Goal: Information Seeking & Learning: Learn about a topic

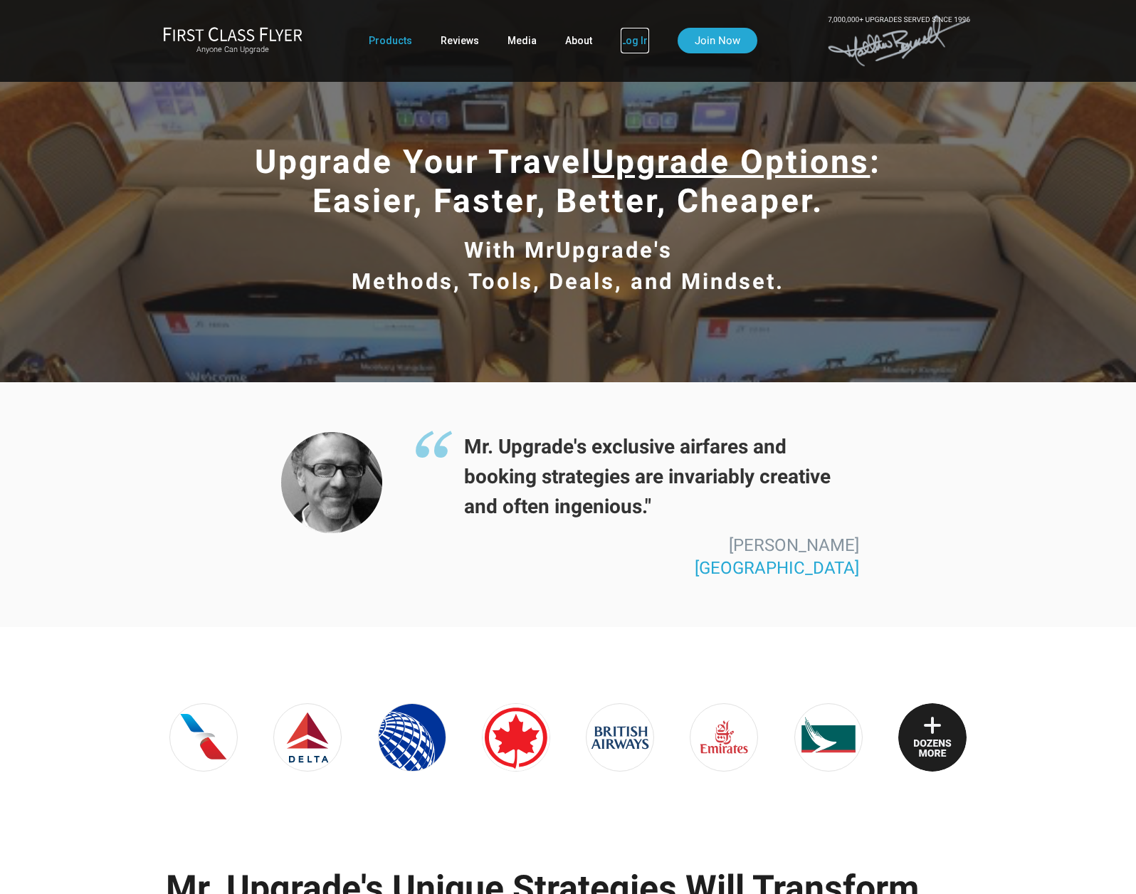
click at [627, 41] on link "Log In" at bounding box center [635, 41] width 28 height 26
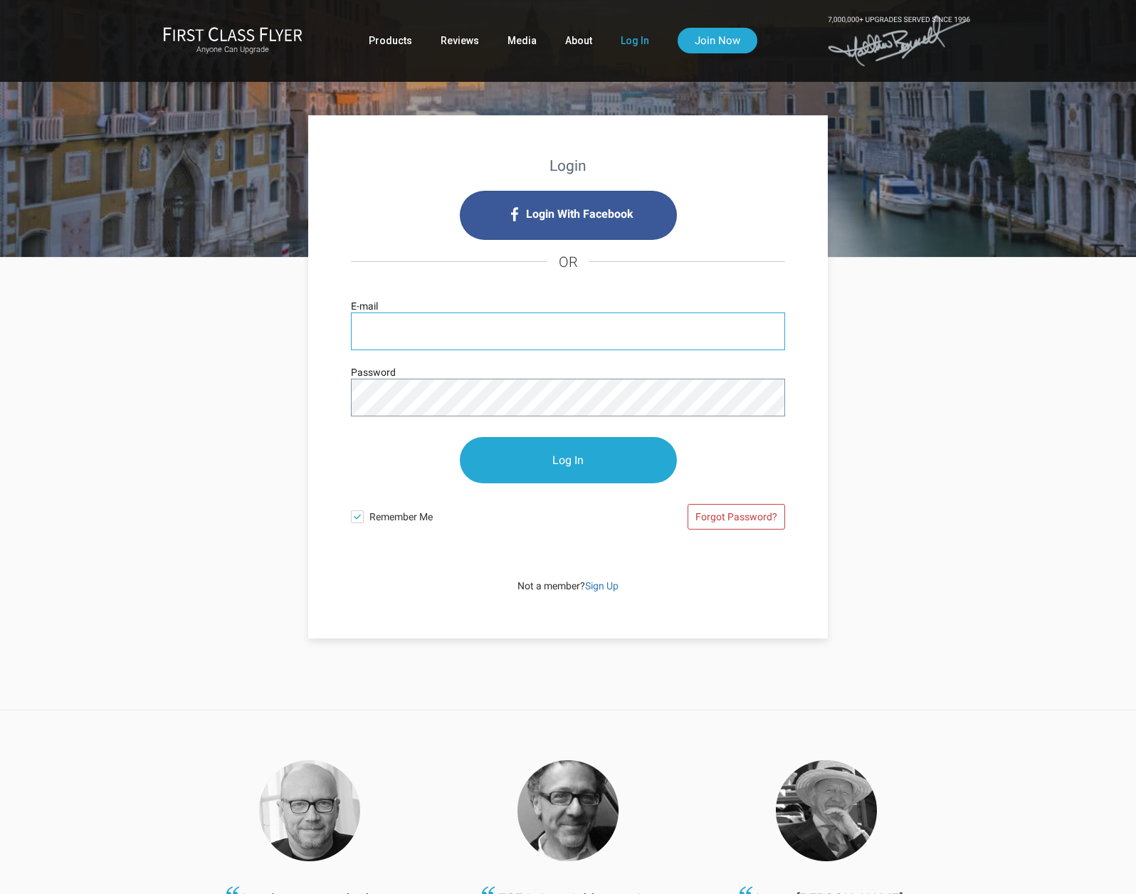
click at [475, 323] on input "E-mail" at bounding box center [568, 332] width 434 height 38
click at [460, 437] on input "Log In" at bounding box center [568, 460] width 217 height 46
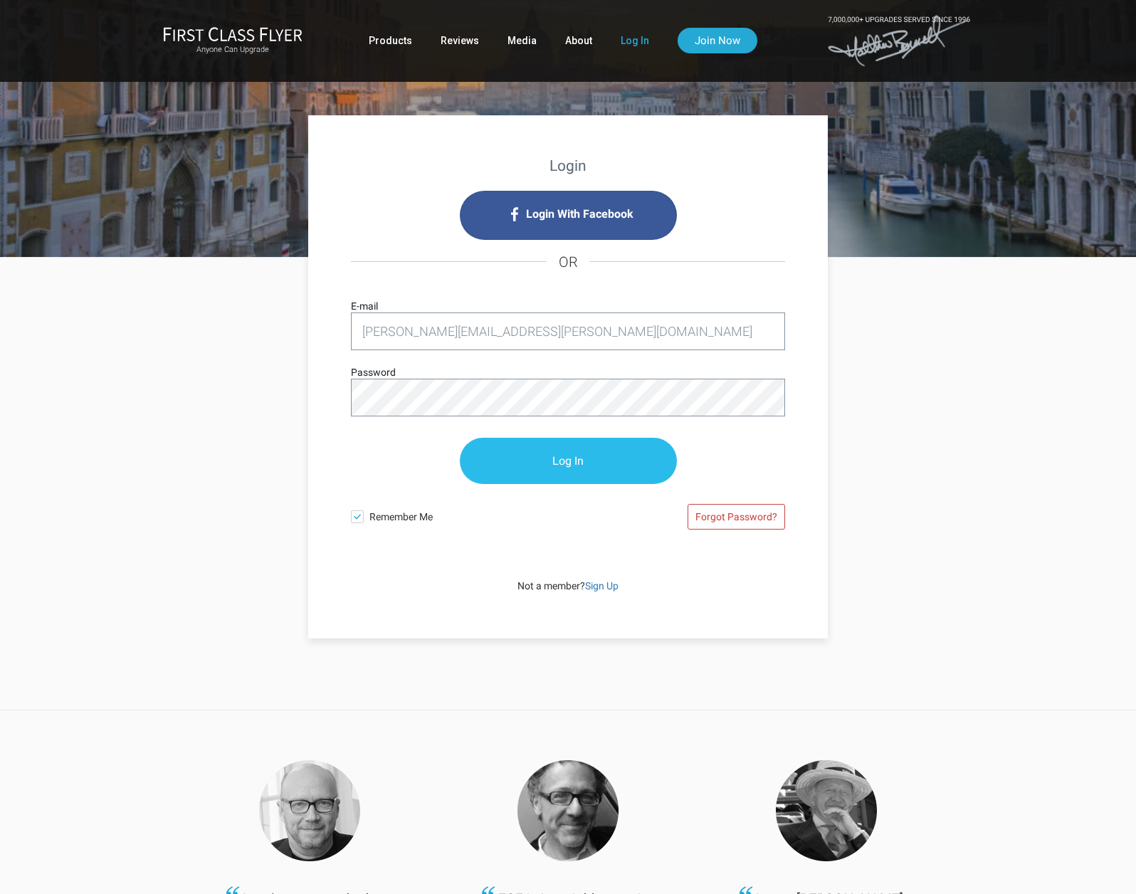
click at [573, 466] on input "Log In" at bounding box center [568, 461] width 217 height 46
click at [571, 454] on input "Log In" at bounding box center [568, 461] width 217 height 46
click at [524, 328] on input "[PERSON_NAME][EMAIL_ADDRESS][PERSON_NAME][DOMAIN_NAME]" at bounding box center [568, 332] width 434 height 38
type input "[PERSON_NAME][EMAIL_ADDRESS][PERSON_NAME][DOMAIN_NAME]"
click at [569, 466] on input "Log In" at bounding box center [568, 461] width 217 height 46
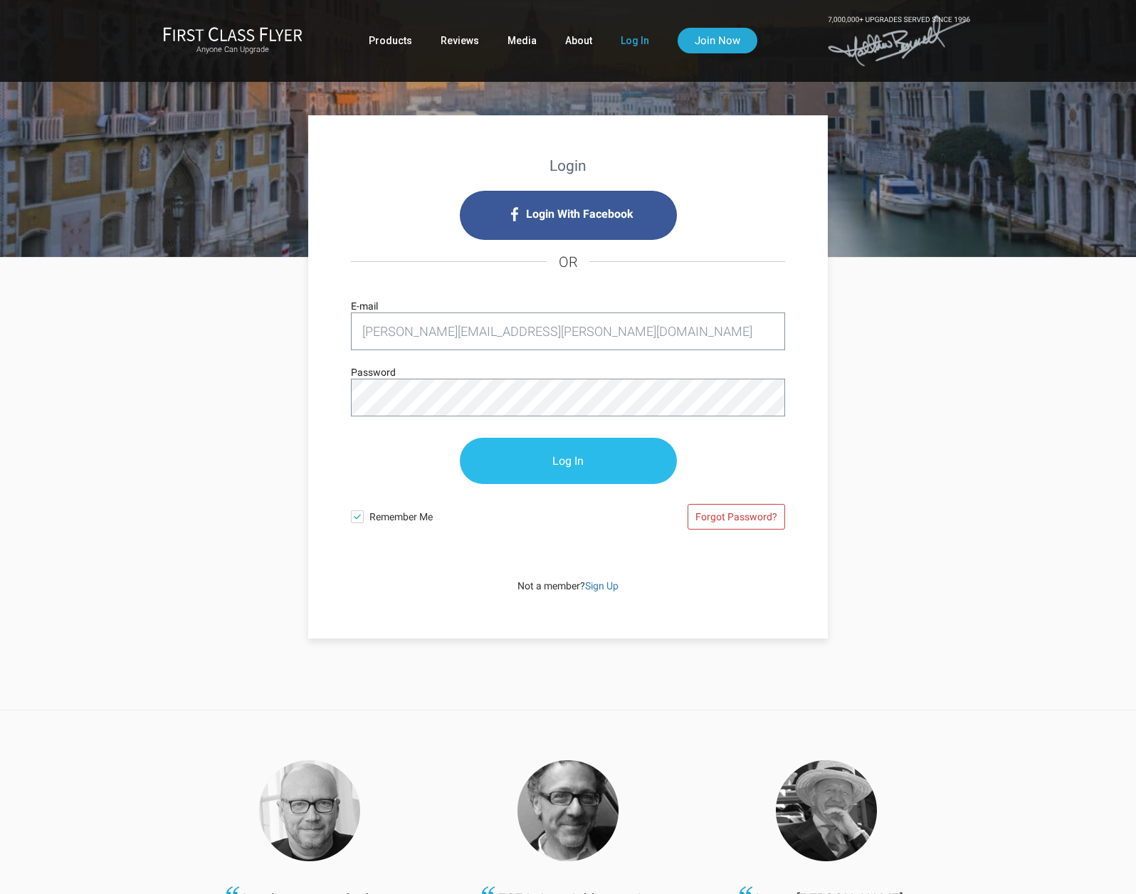
click at [569, 466] on input "Log In" at bounding box center [568, 461] width 217 height 46
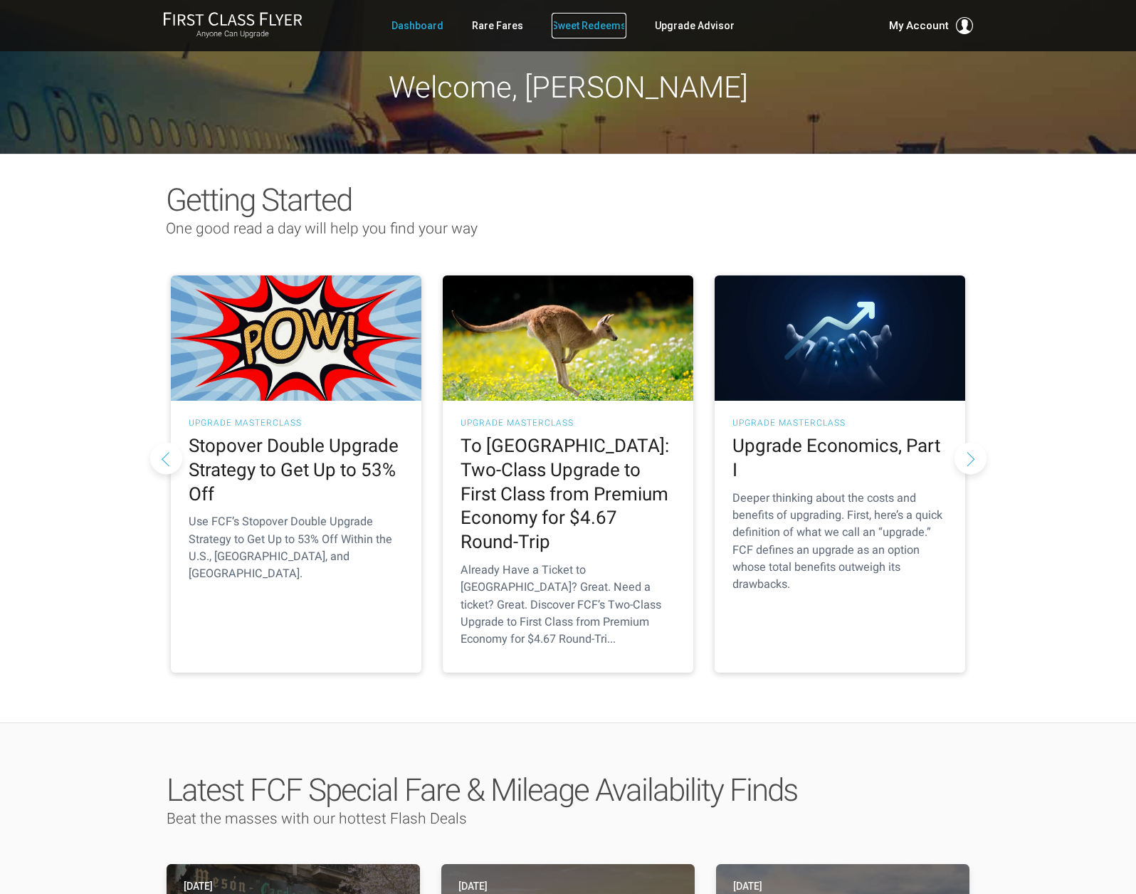
click at [585, 24] on link "Sweet Redeems" at bounding box center [589, 26] width 75 height 26
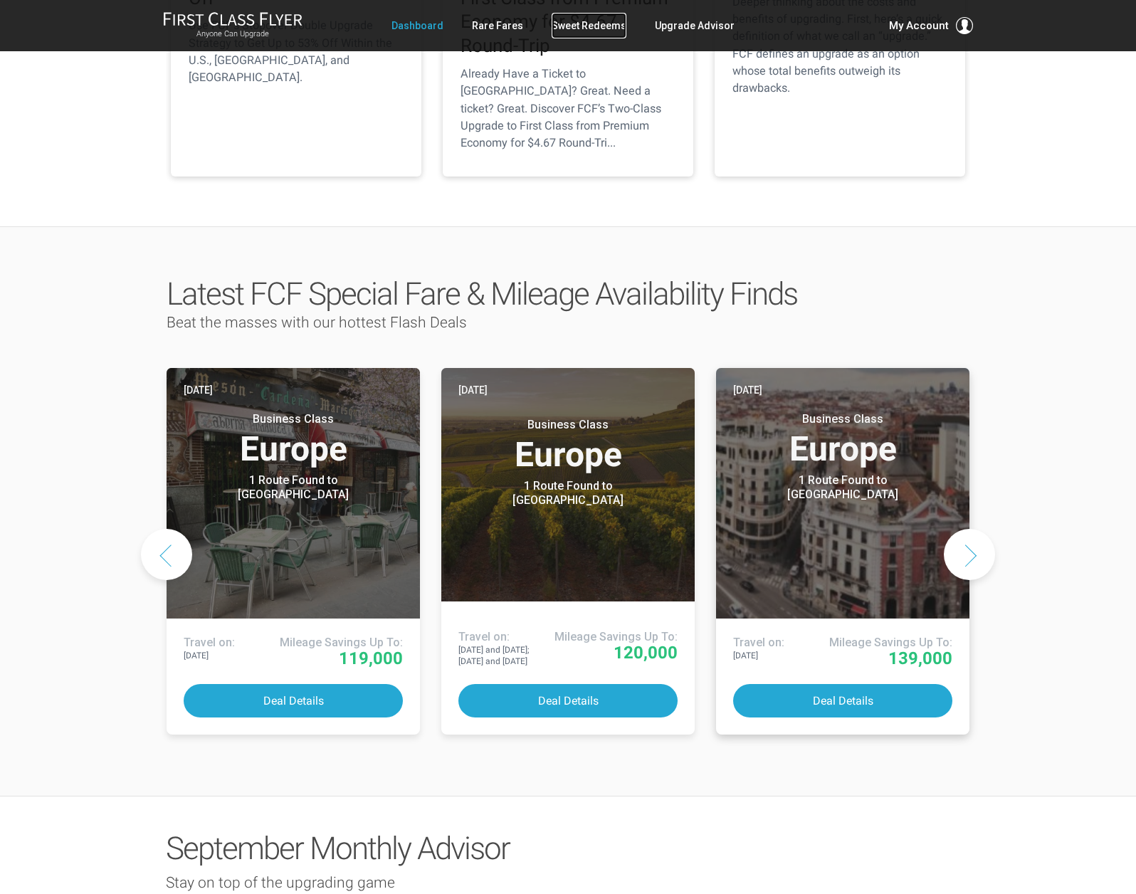
scroll to position [513, 0]
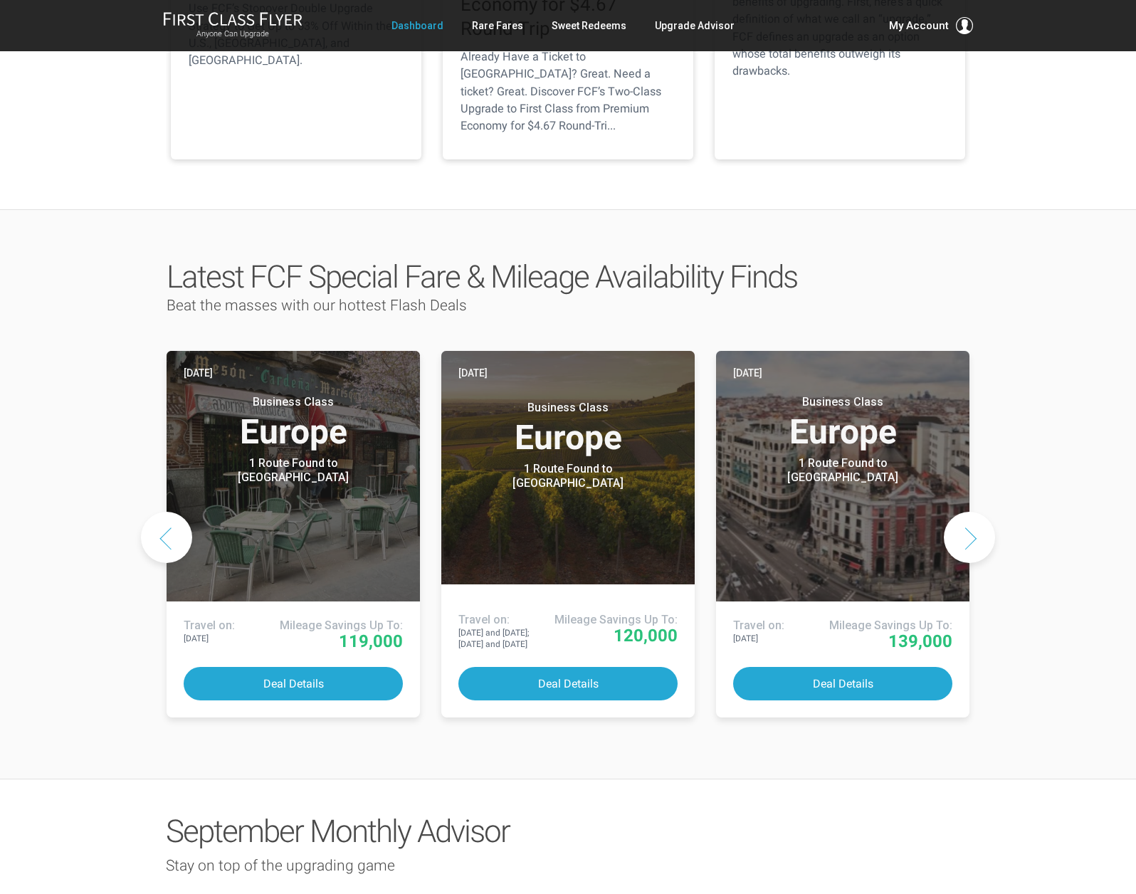
click at [967, 512] on button "Next slide" at bounding box center [969, 537] width 51 height 51
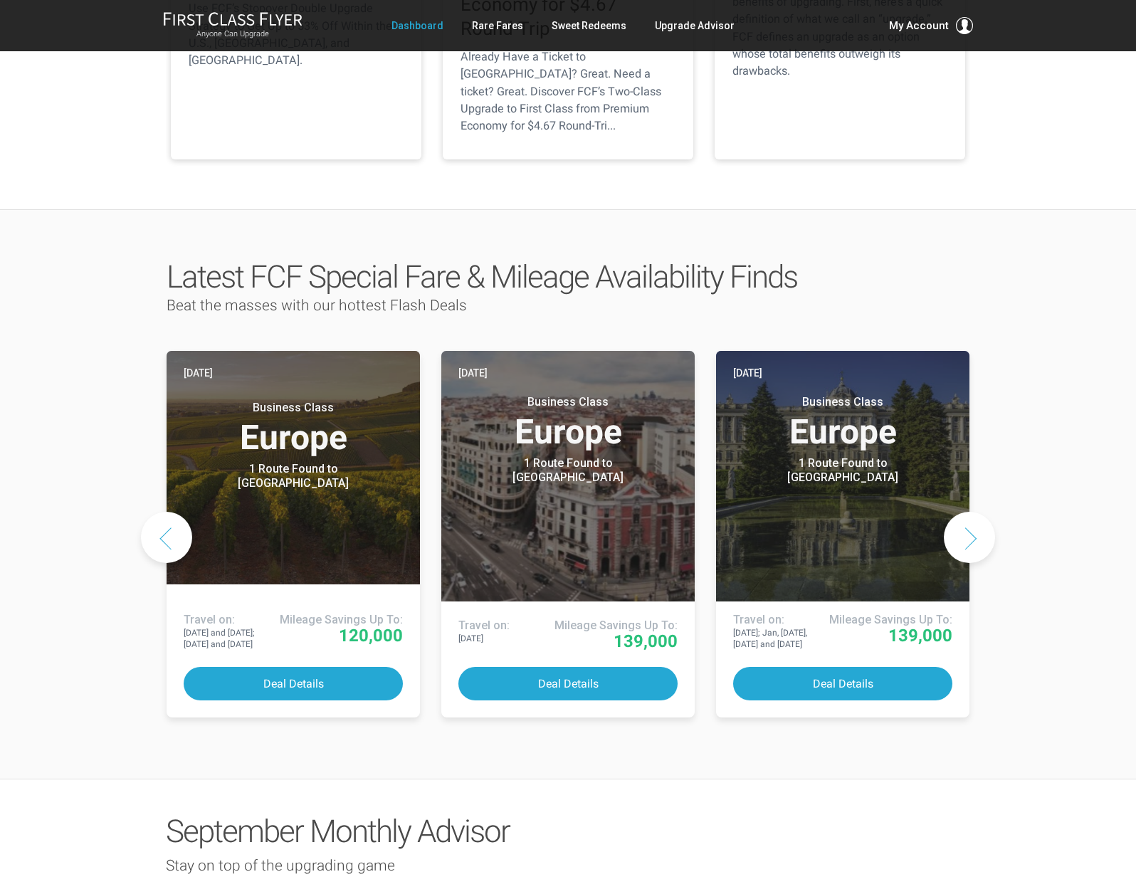
click at [967, 512] on button "Next slide" at bounding box center [969, 537] width 51 height 51
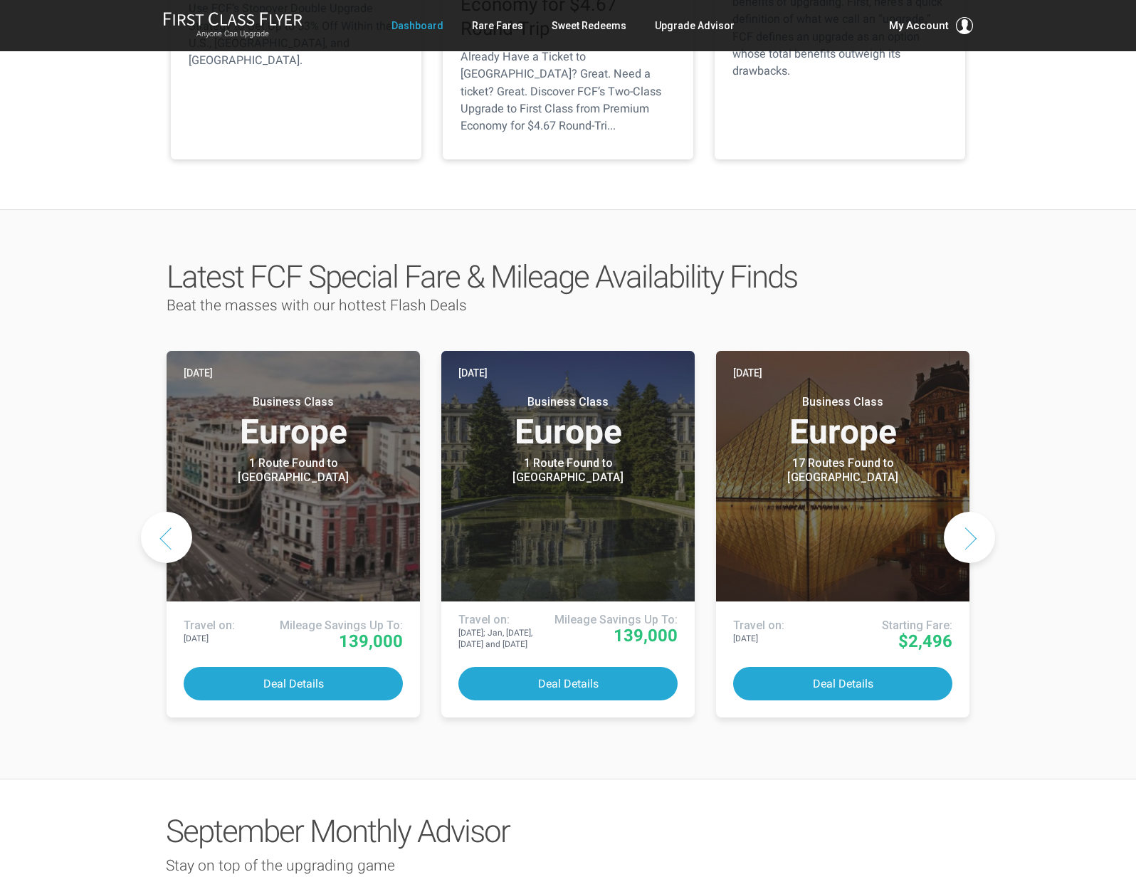
click at [967, 512] on button "Next slide" at bounding box center [969, 537] width 51 height 51
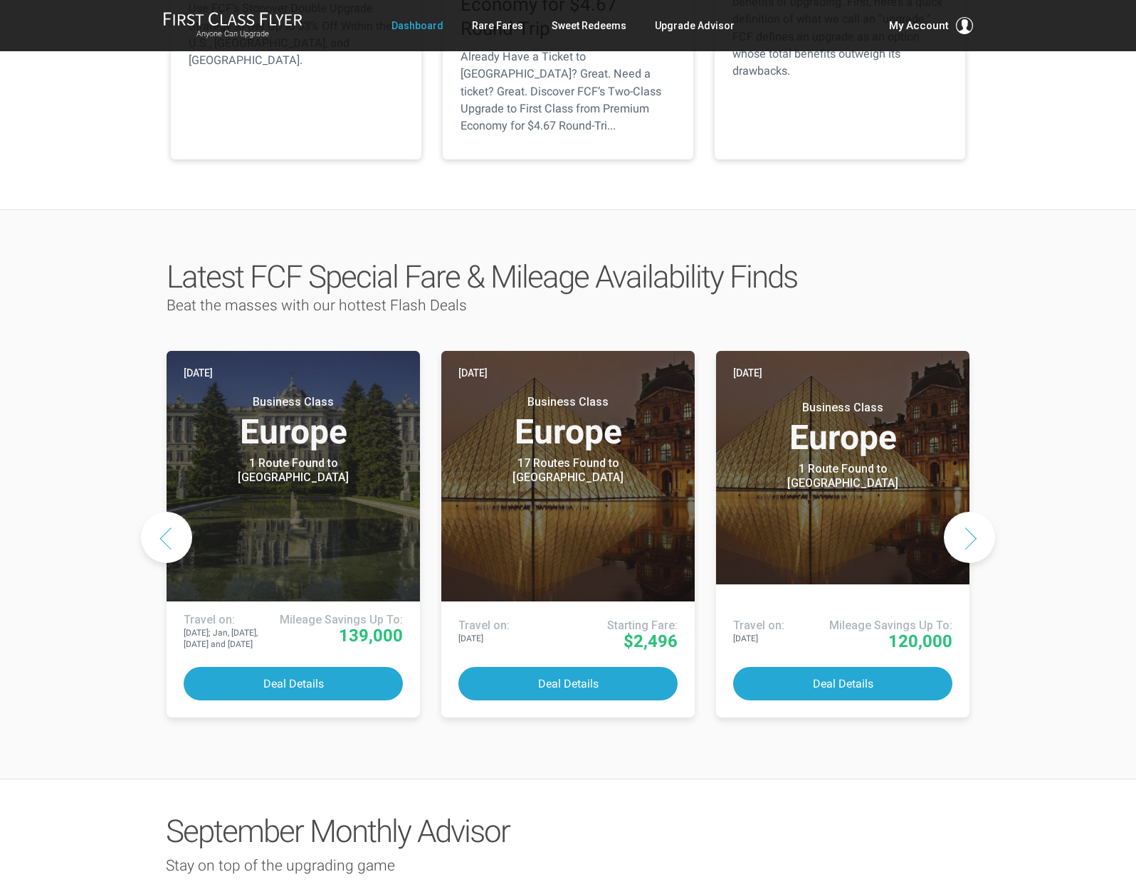
click at [967, 512] on button "Next slide" at bounding box center [969, 537] width 51 height 51
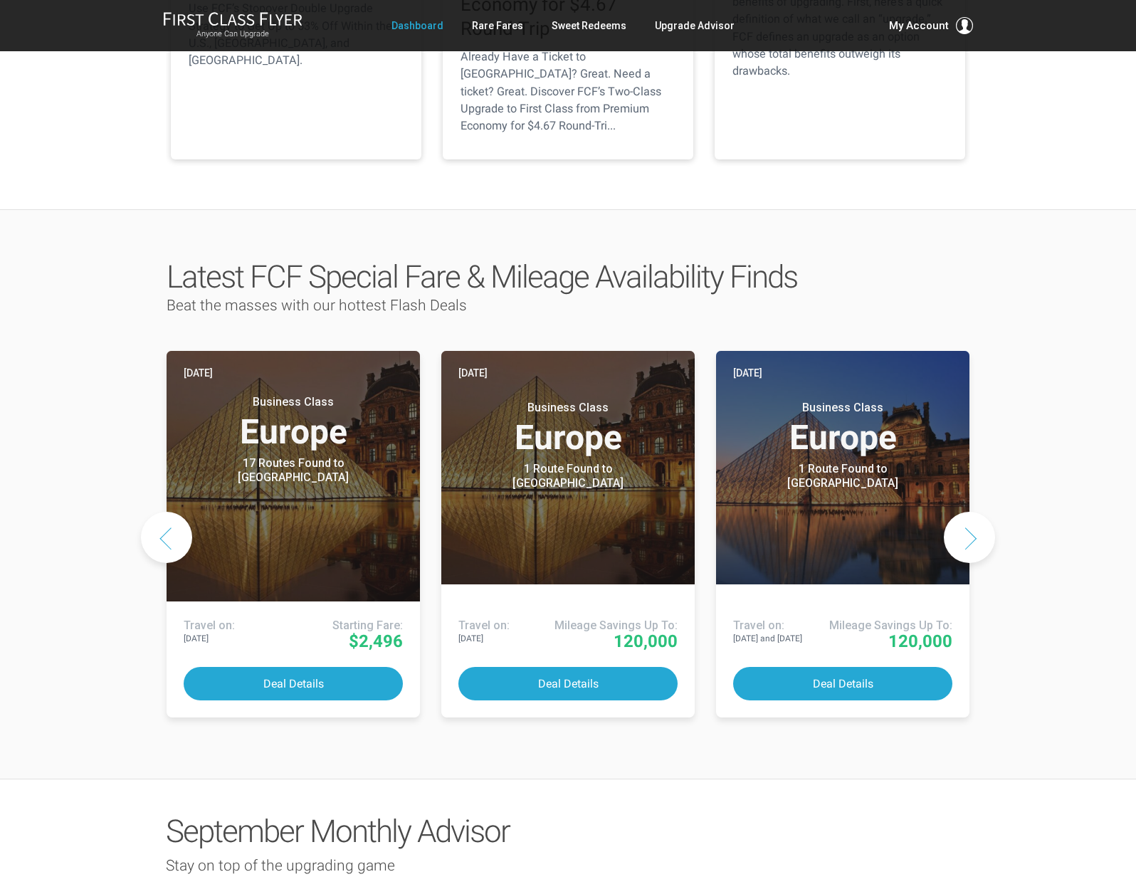
click at [967, 512] on button "Next slide" at bounding box center [969, 537] width 51 height 51
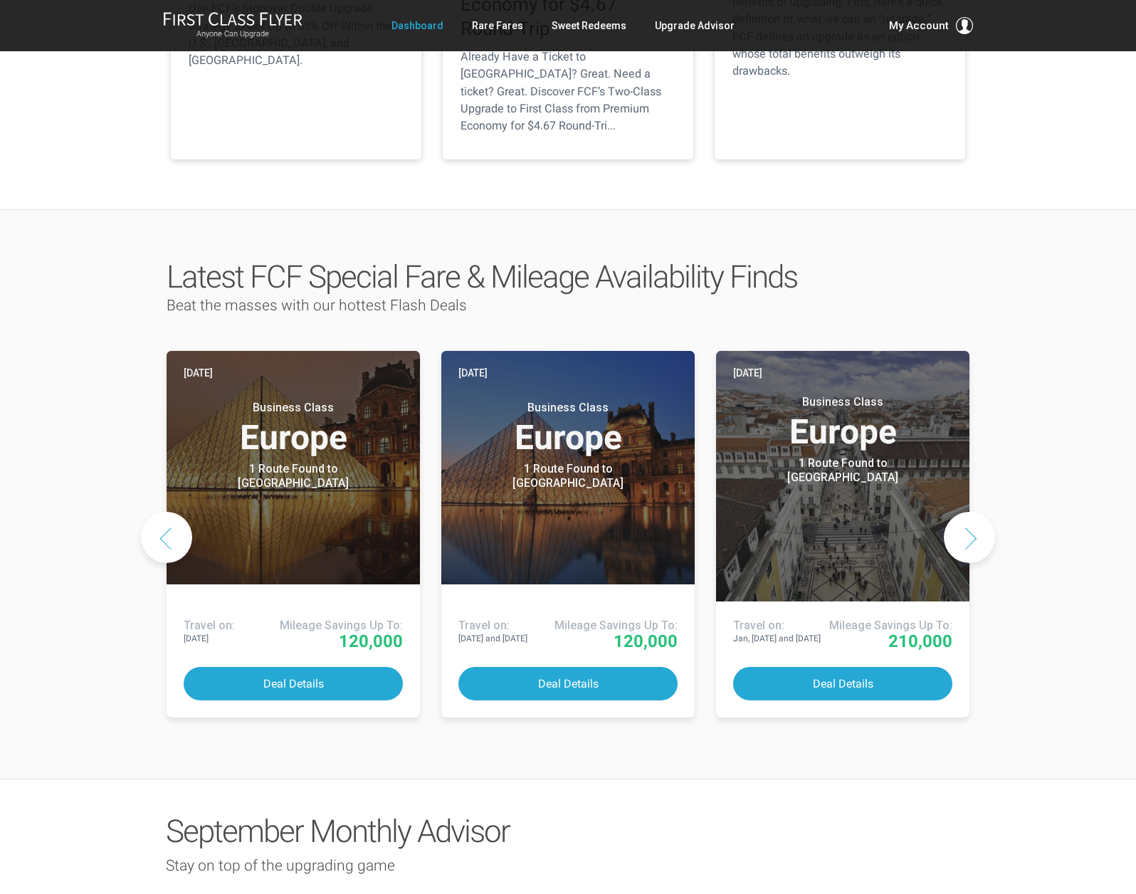
click at [967, 512] on button "Next slide" at bounding box center [969, 537] width 51 height 51
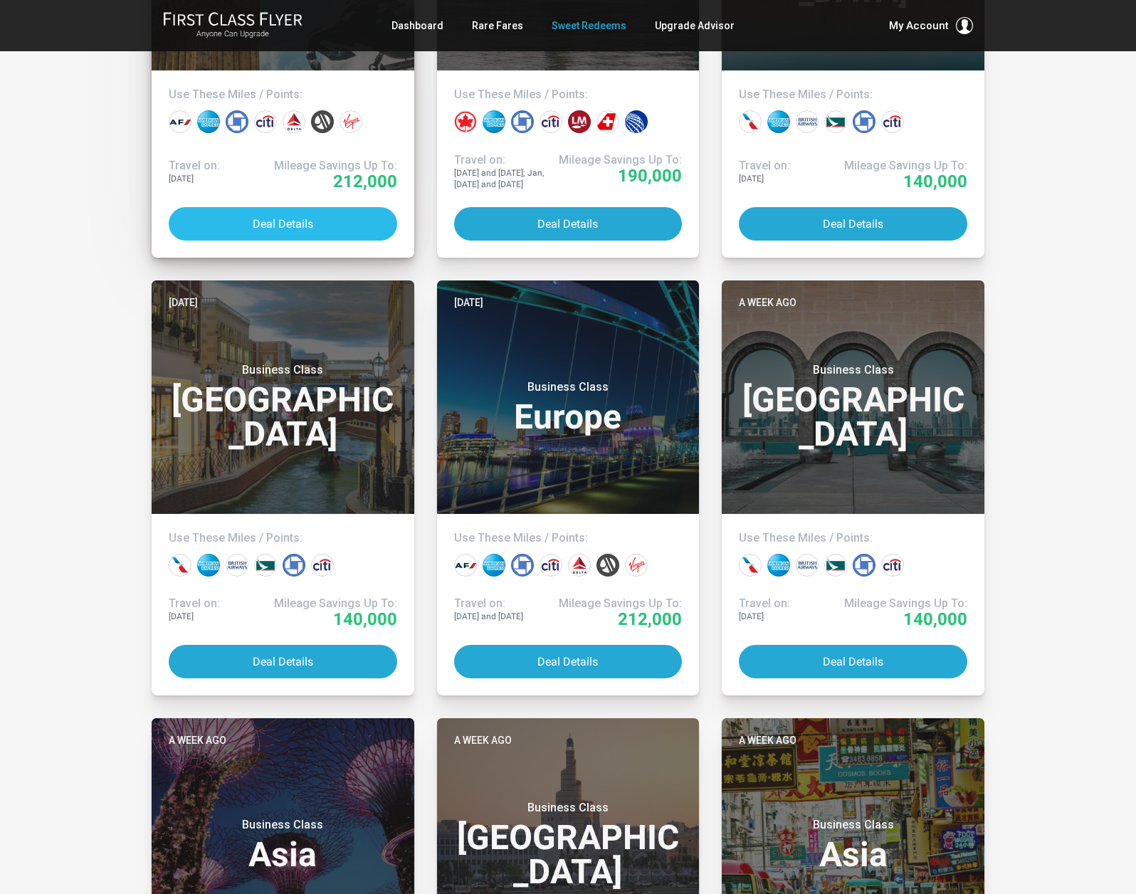
scroll to position [2372, 0]
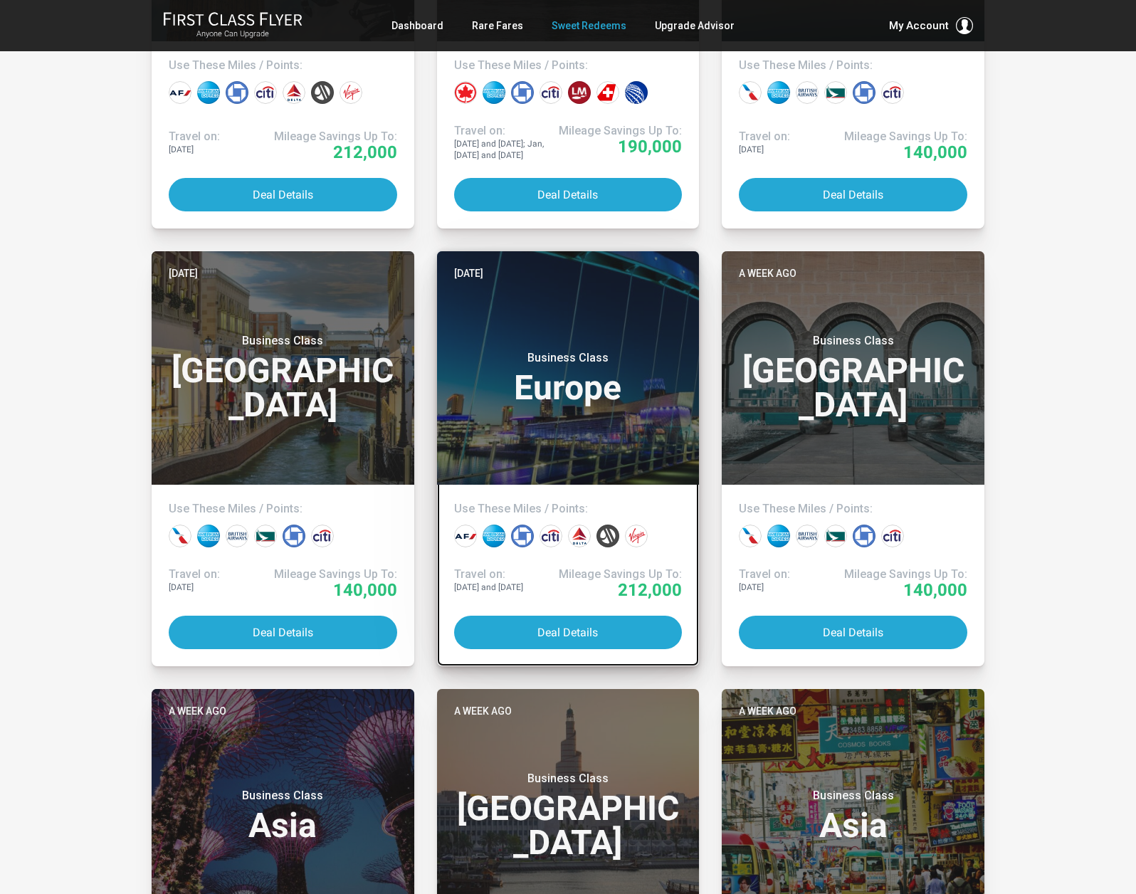
click at [575, 387] on h3 "Business Class Europe" at bounding box center [568, 378] width 229 height 54
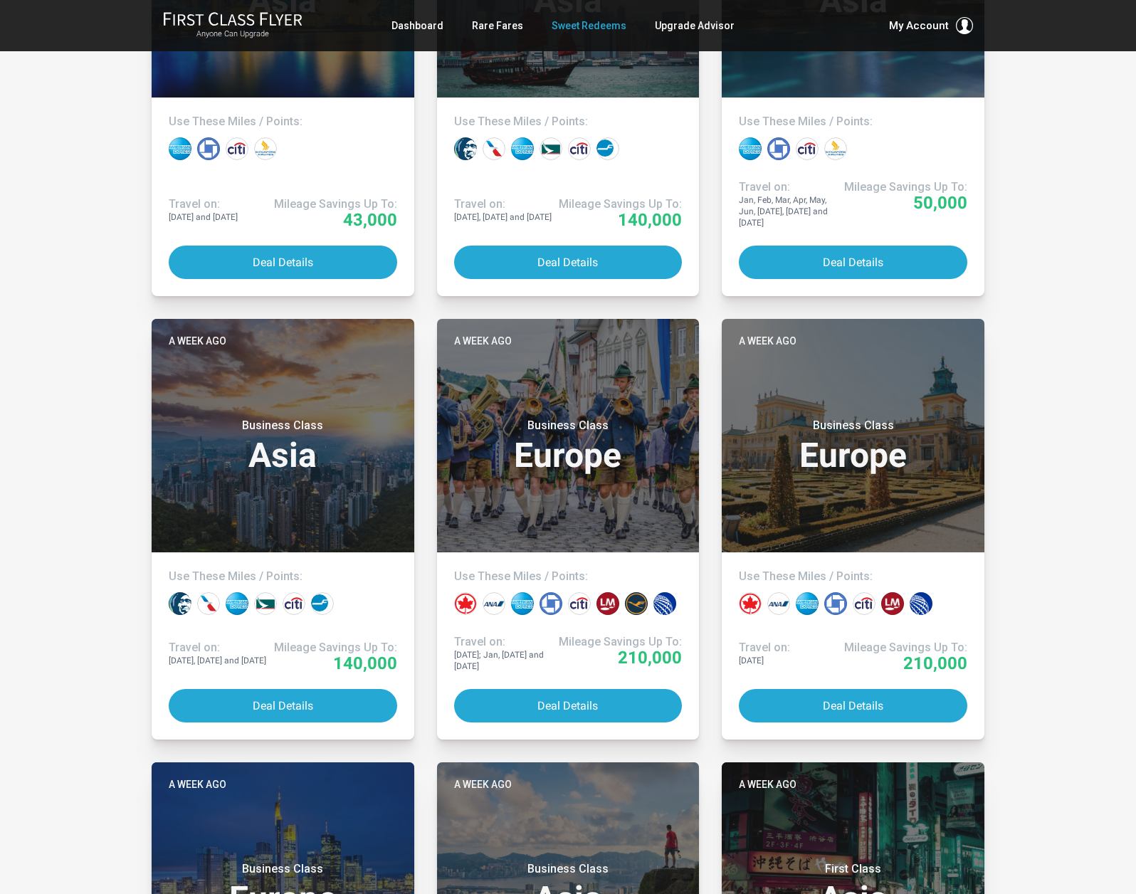
scroll to position [3642, 0]
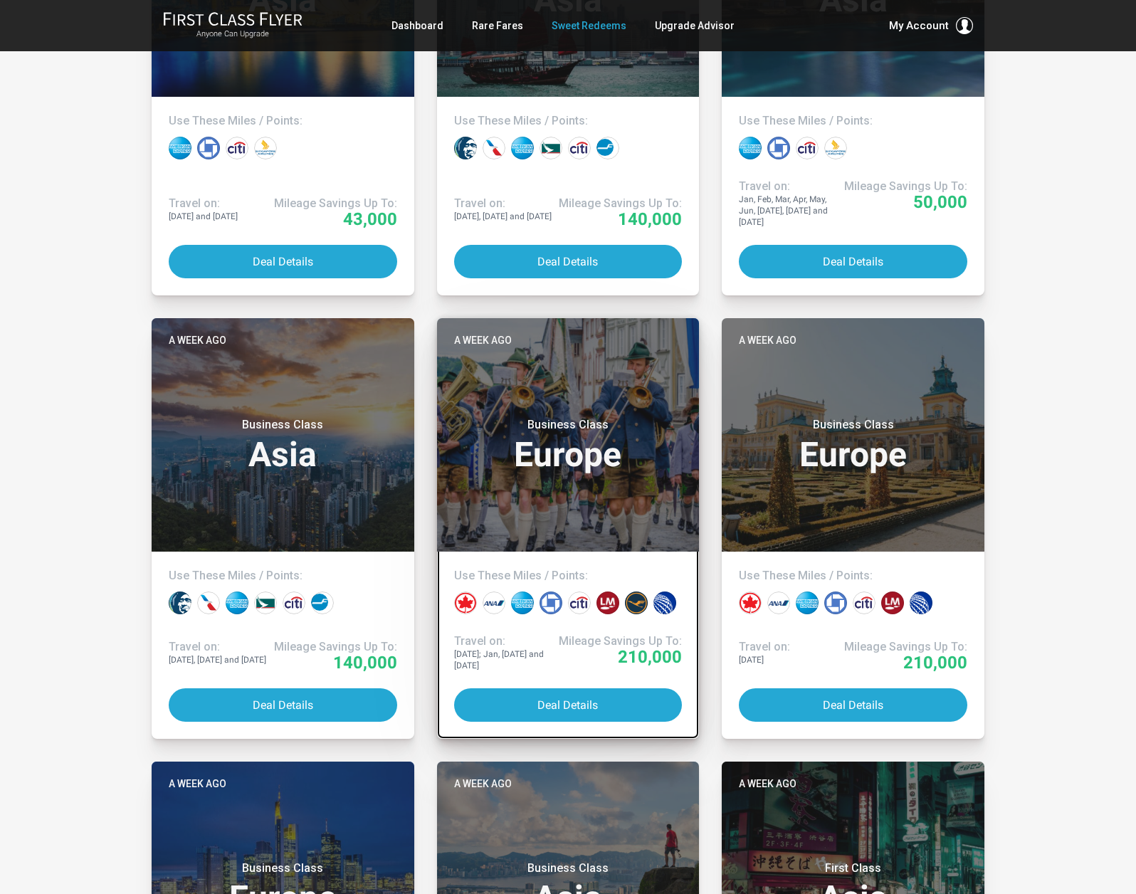
click at [622, 470] on header "A week ago Business Class Europe" at bounding box center [568, 435] width 263 height 234
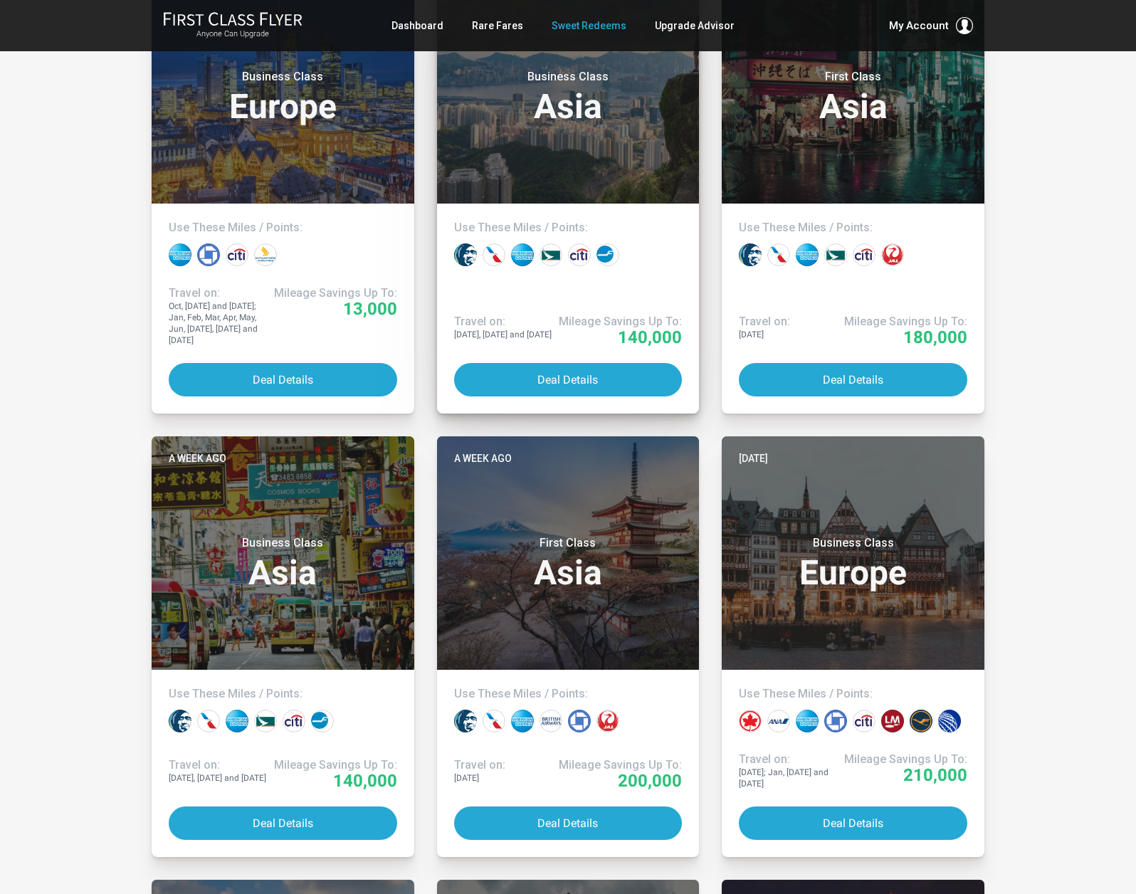
scroll to position [4435, 0]
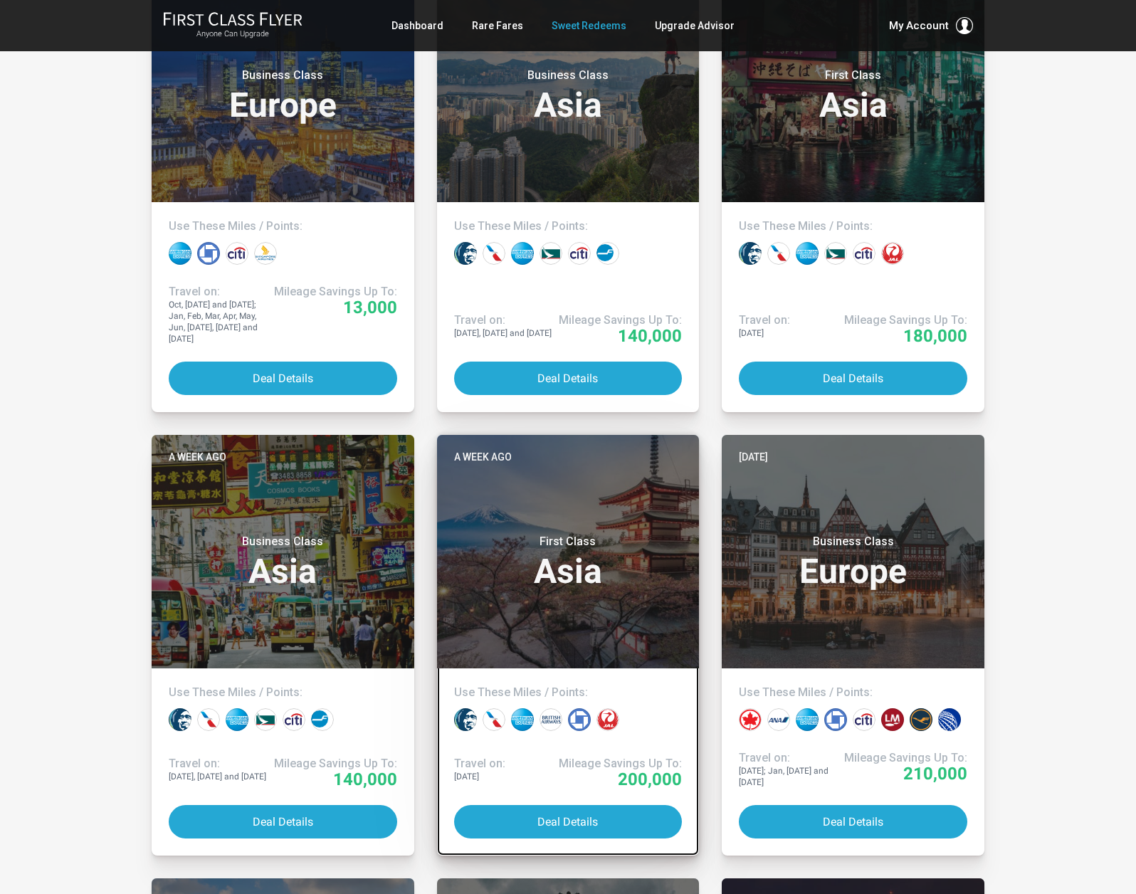
click at [580, 543] on h3 "First Class Asia" at bounding box center [568, 562] width 229 height 54
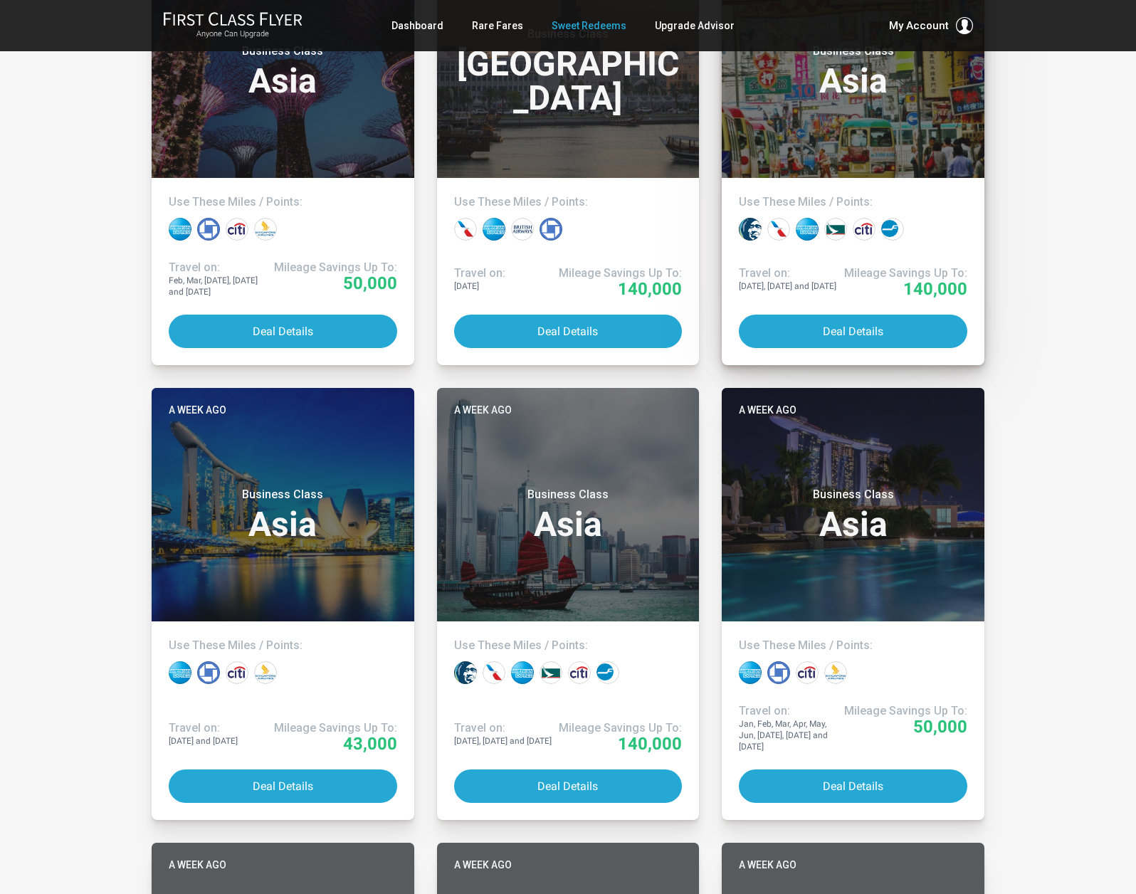
scroll to position [2921, 0]
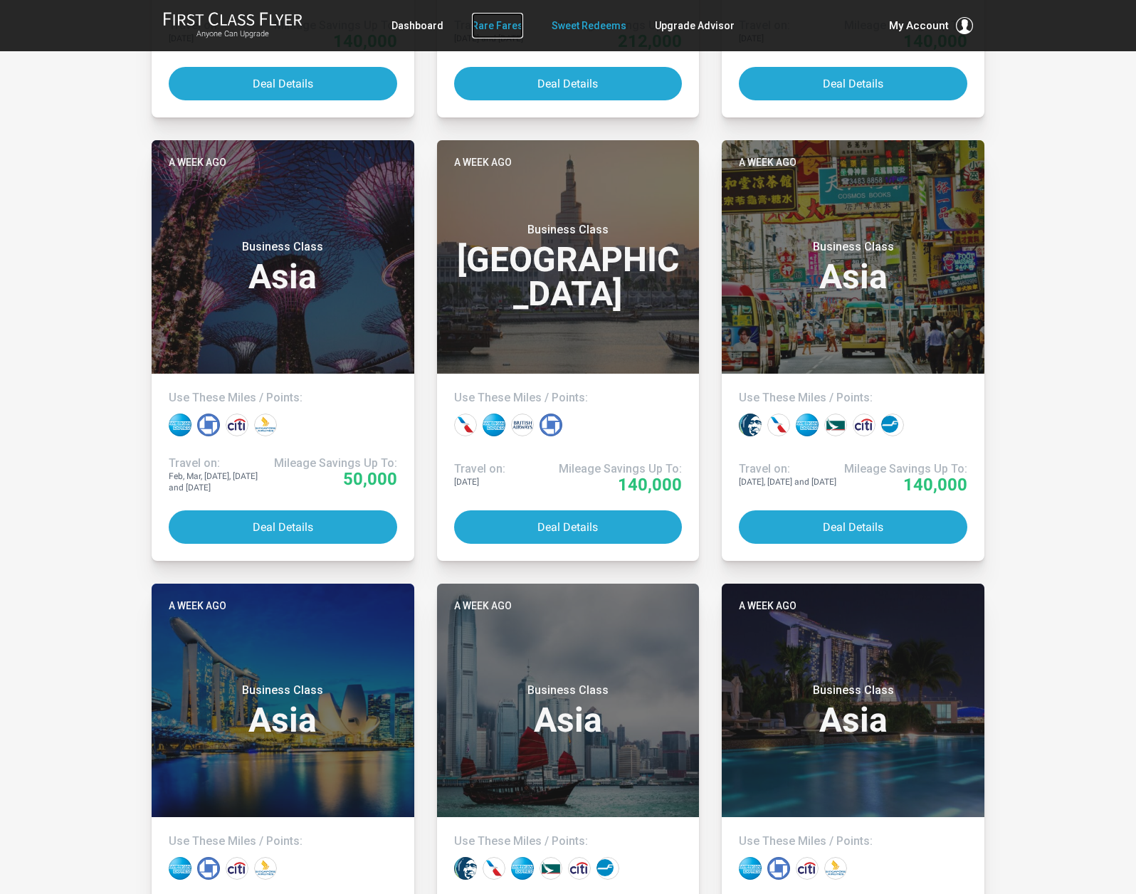
click at [487, 23] on link "Rare Fares" at bounding box center [497, 26] width 51 height 26
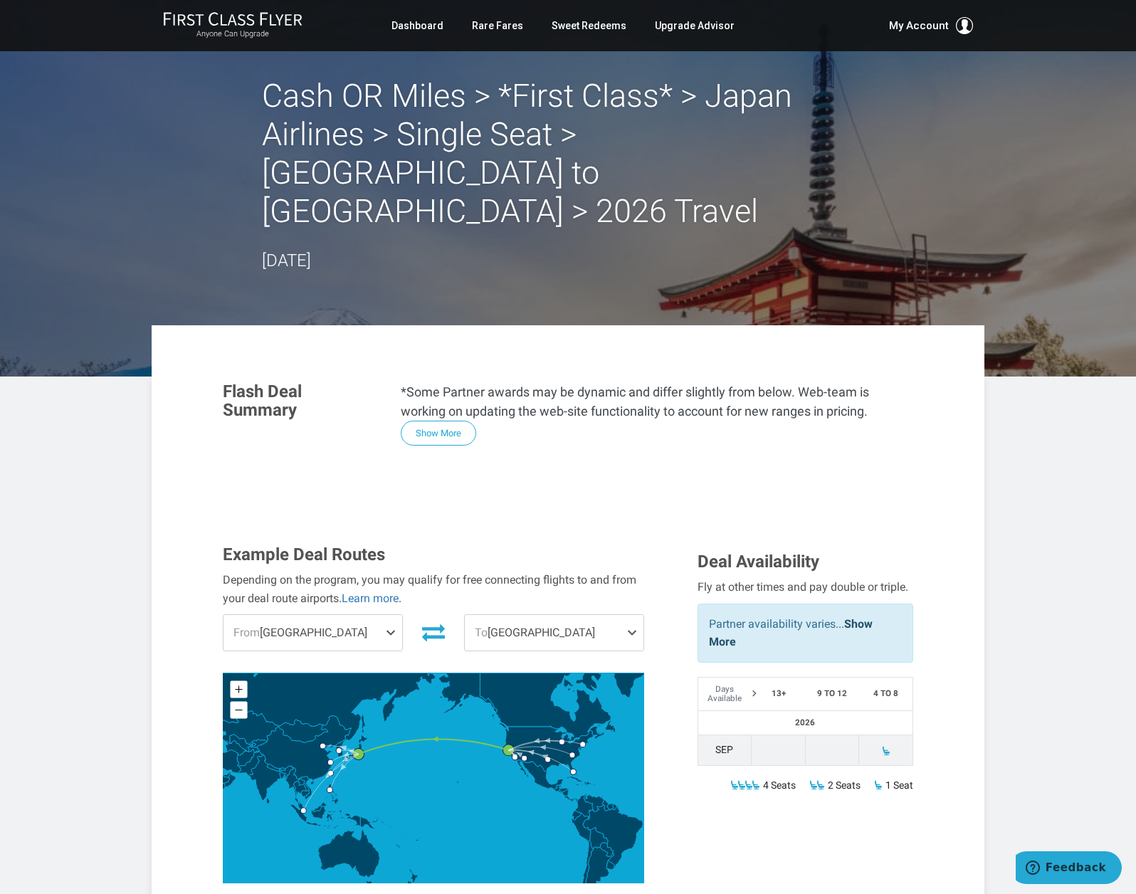
click at [390, 615] on span at bounding box center [393, 633] width 17 height 36
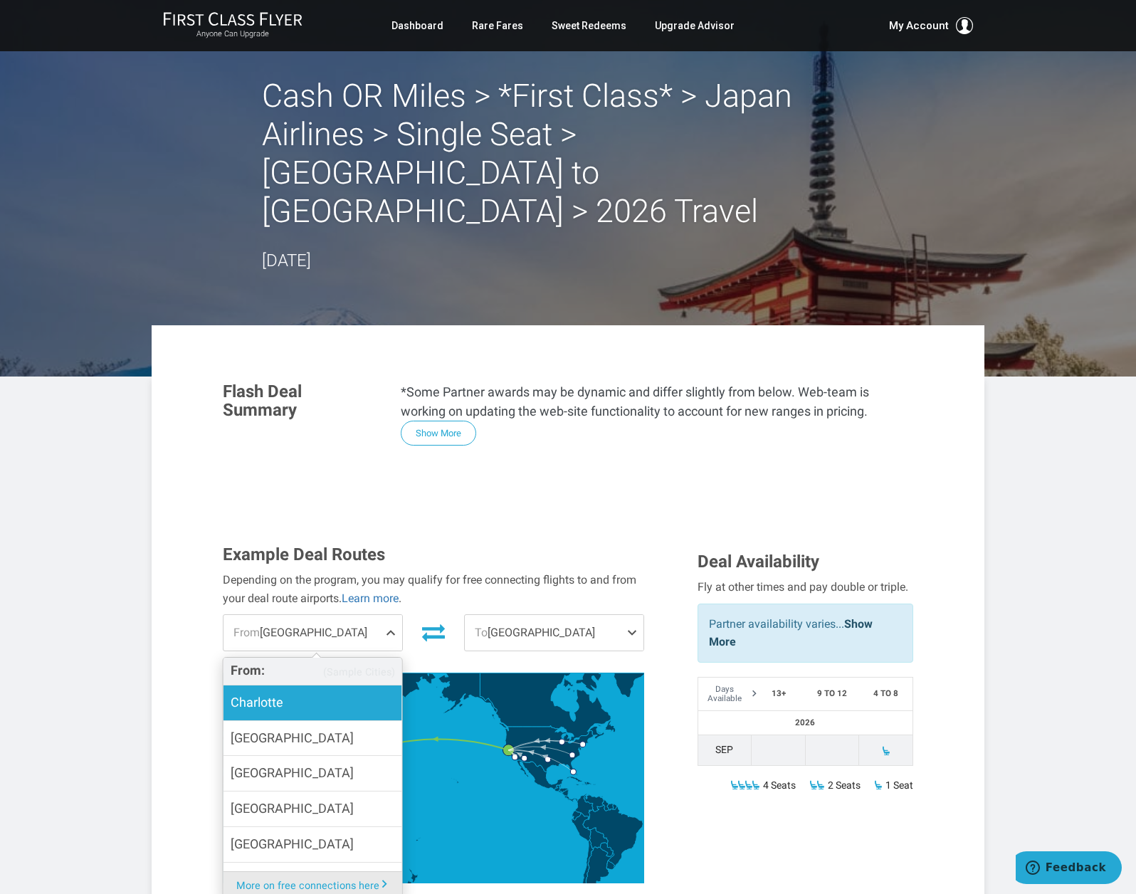
scroll to position [73, 0]
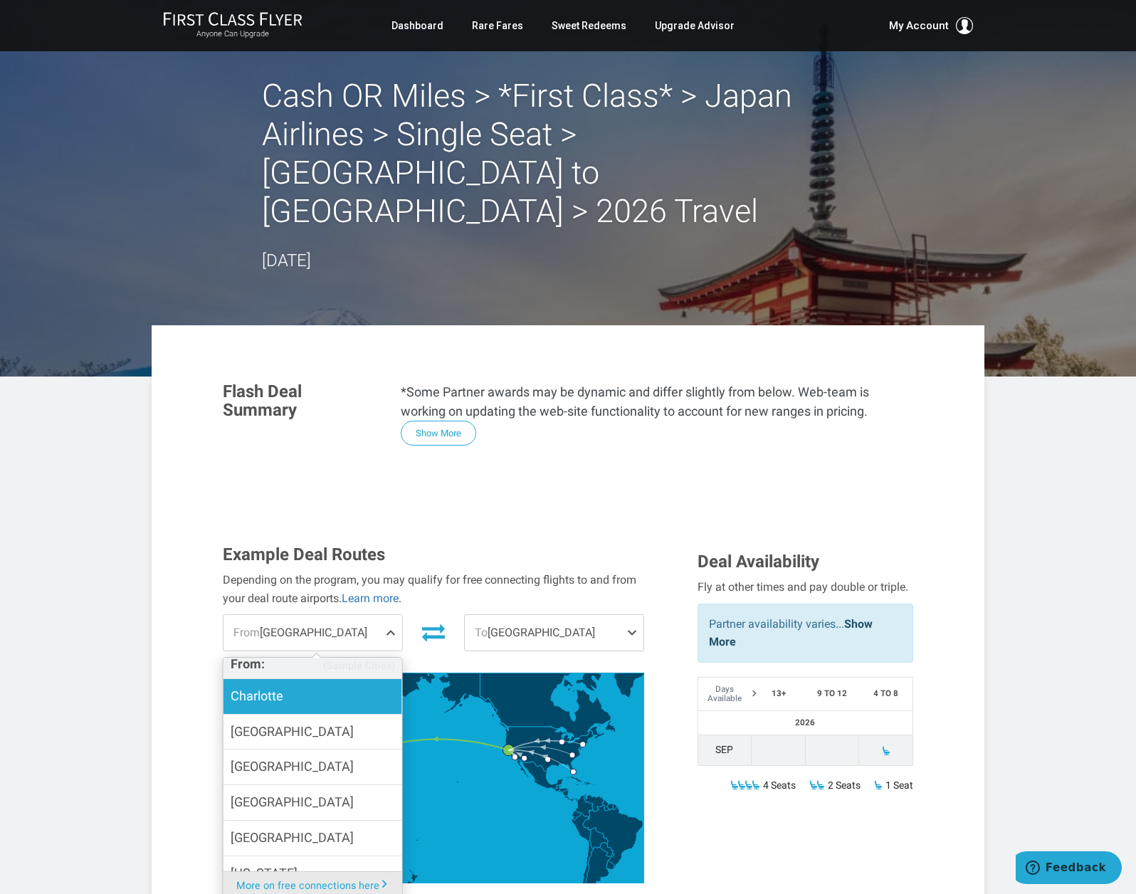
click at [263, 686] on span "Charlotte" at bounding box center [257, 696] width 53 height 21
click at [0, 0] on input "Charlotte" at bounding box center [0, 0] width 0 height 0
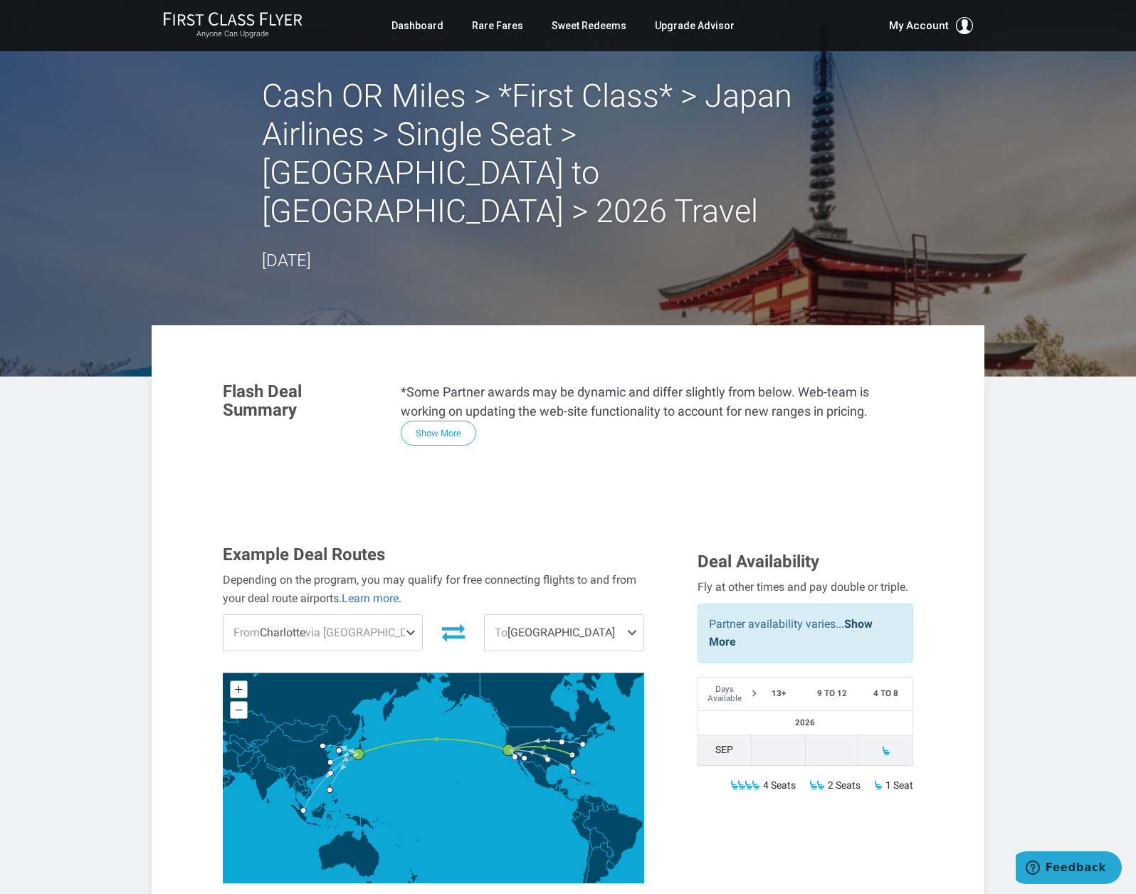
click at [634, 615] on span at bounding box center [635, 633] width 17 height 36
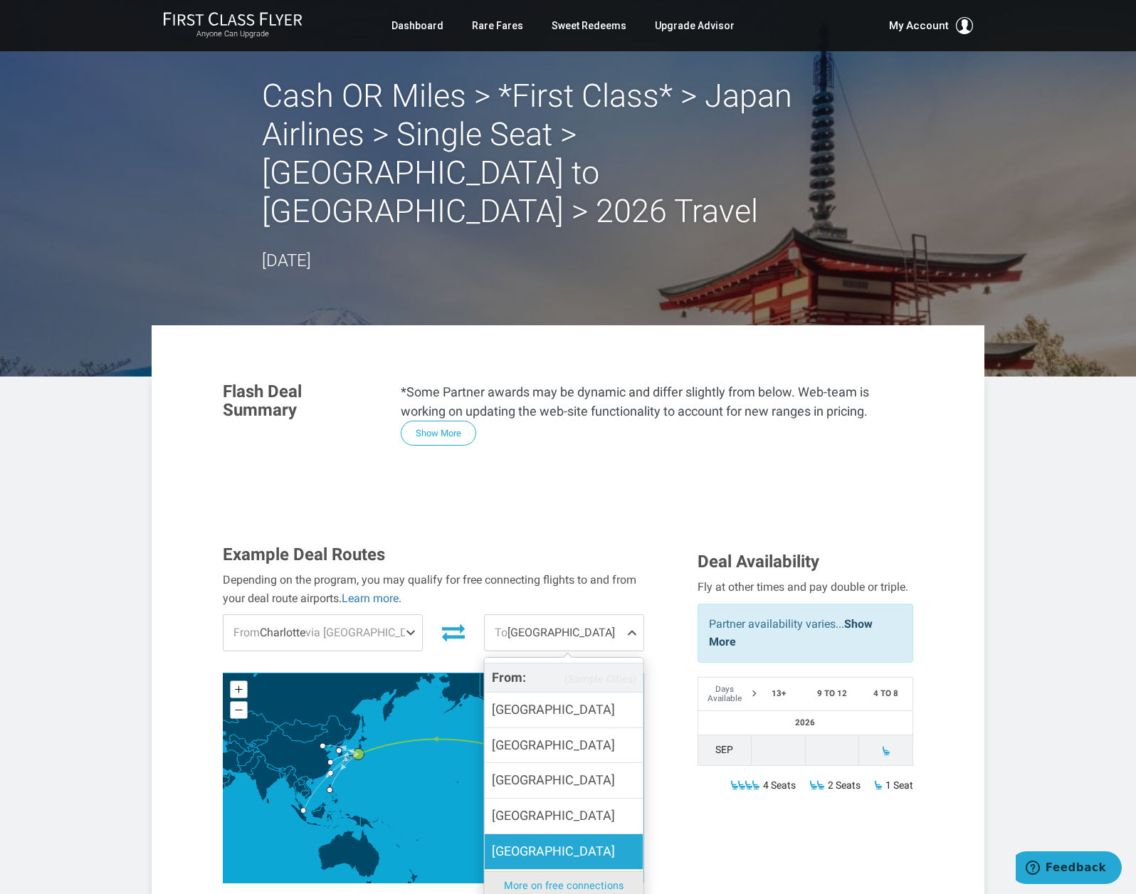
scroll to position [93, 0]
click at [676, 829] on div "Example Deal Routes Depending on the program, you may qualify for free connecti…" at bounding box center [449, 717] width 475 height 345
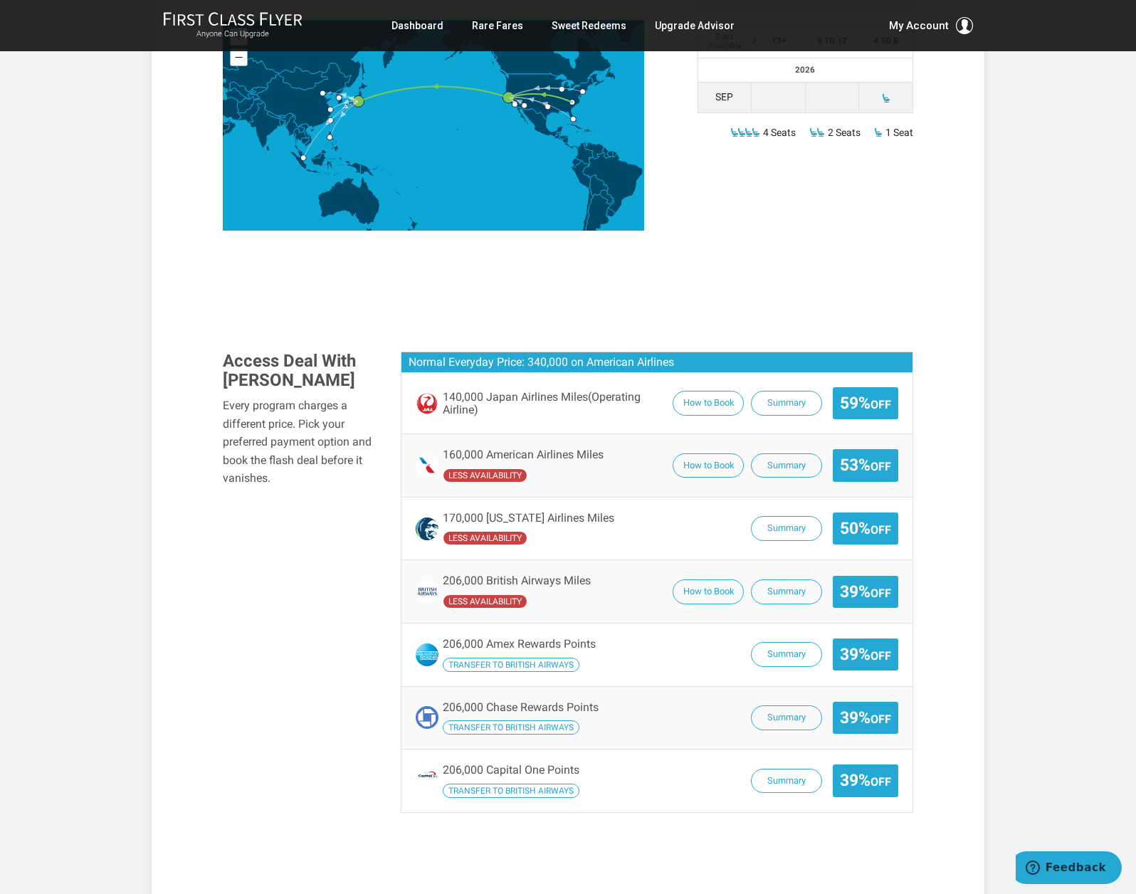
scroll to position [654, 0]
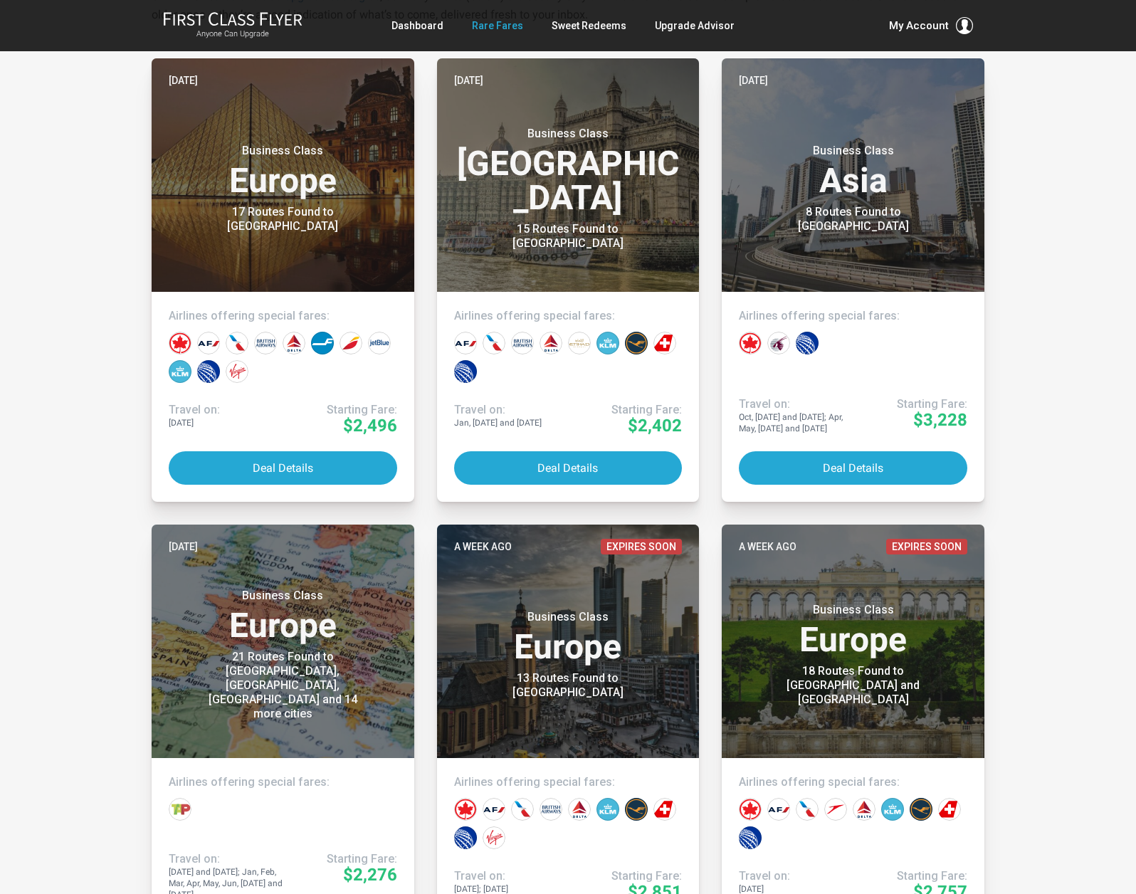
scroll to position [303, 0]
